Goal: Transaction & Acquisition: Subscribe to service/newsletter

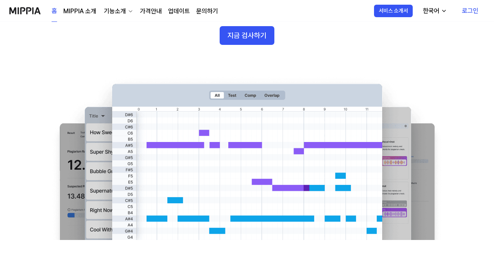
scroll to position [43, 0]
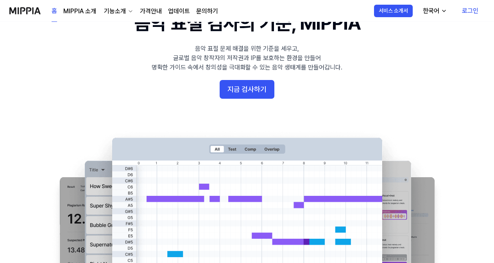
click at [152, 10] on link "가격안내" at bounding box center [151, 11] width 22 height 9
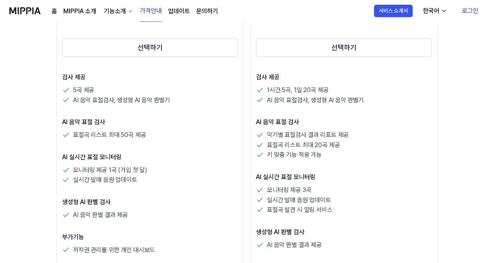
scroll to position [195, 0]
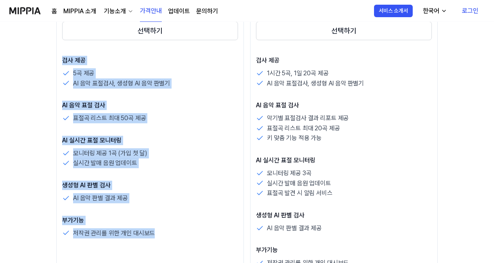
drag, startPoint x: 63, startPoint y: 55, endPoint x: 194, endPoint y: 233, distance: 220.8
click at [194, 233] on div "평가판 $FREE /월 선택하기 검사 제공 5곡 제공 AI 음악 표절검사, 생성형 AI 음악 판별기 AI 음악 표절 검사 표절곡 리스트 최대 …" at bounding box center [150, 141] width 188 height 417
copy div "검사 제공 5곡 제공 AI 음악 표절검사, 생성형 AI 음악 판별기 AI 음악 표절 검사 표절곡 리스트 최대 50곡 제공 AI 실시간 표절 모…"
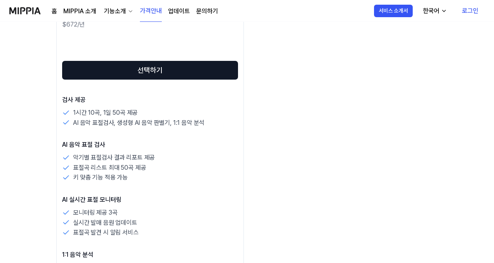
scroll to position [586, 0]
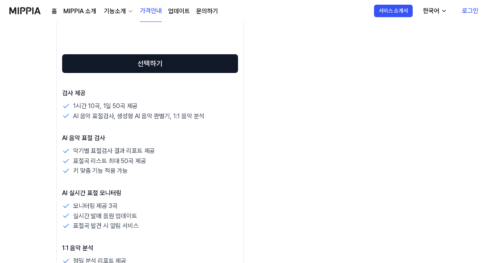
click at [238, 152] on div "프리미엄 $56 /월 30% 할인 $672/년 선택하기 검사 제공 1시간 10곡, 1일 50곡 제공 AI 음악 표절검사, 생성형 AI 음악 판…" at bounding box center [150, 174] width 188 height 417
click at [203, 156] on div "표절곡 리스트 최대 50곡 제공" at bounding box center [150, 161] width 176 height 10
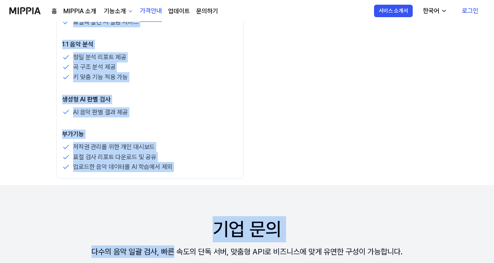
scroll to position [876, 0]
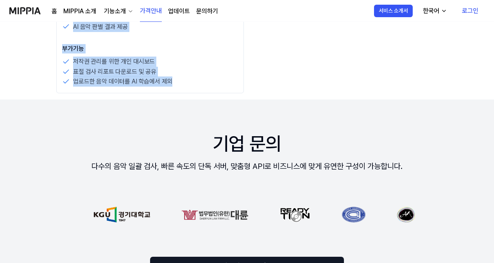
drag, startPoint x: 63, startPoint y: 91, endPoint x: 188, endPoint y: 94, distance: 125.9
click at [188, 94] on div "음악 저작권 보호 미피아와 함께 시작해 보세요 월간 연간 최대 30% 할인 평가판 $FREE /월 선택하기 검사 제공 5곡 제공 AI 음악 표…" at bounding box center [247, 150] width 494 height 2008
copy div "검사 제공 1시간 10곡, 1일 50곡 제공 AI 음악 표절검사, 생성형 AI 음악 판별기, 1:1 음악 분석 AI 음악 표절 검사 악기별 표…"
click at [207, 80] on div "업로드한 음악 데이터를 AI 학습에서 제외" at bounding box center [150, 82] width 176 height 10
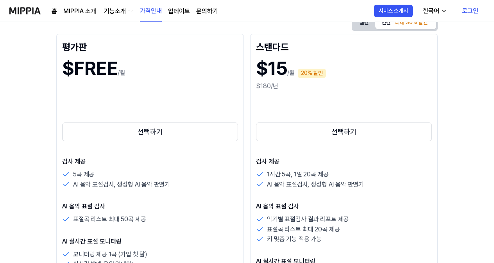
scroll to position [0, 0]
